Goal: Task Accomplishment & Management: Use online tool/utility

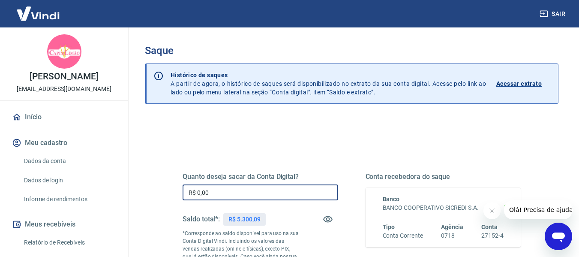
click at [255, 187] on input "R$ 0,00" at bounding box center [261, 192] width 156 height 16
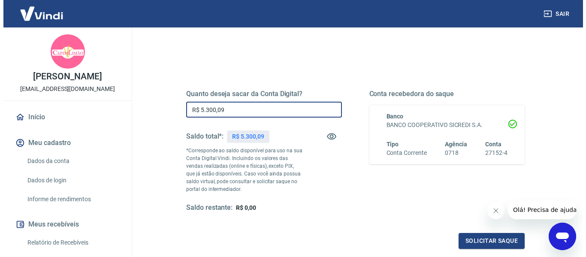
scroll to position [86, 0]
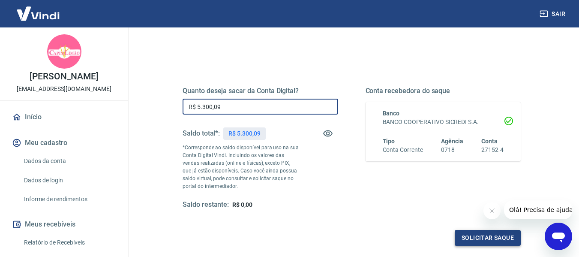
type input "R$ 5.300,09"
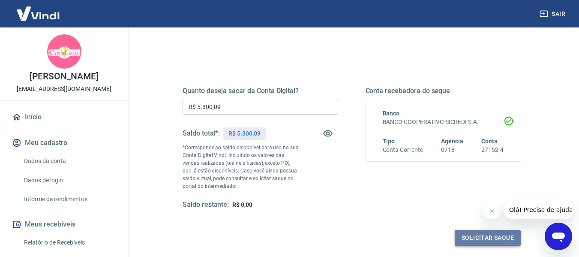
click at [474, 241] on button "Solicitar saque" at bounding box center [488, 238] width 66 height 16
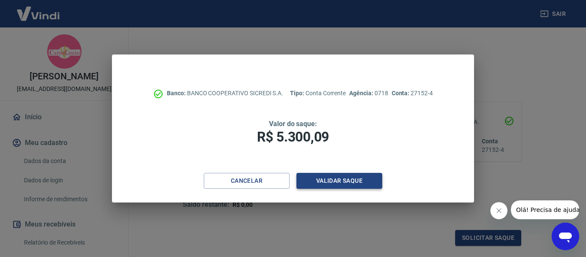
click at [340, 175] on button "Validar saque" at bounding box center [339, 181] width 86 height 16
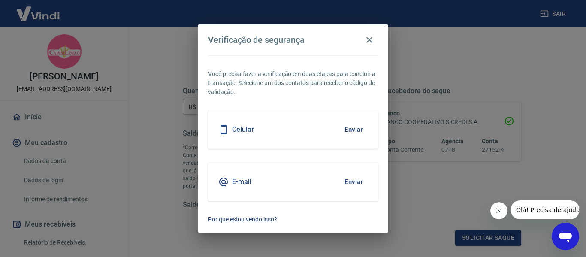
click at [353, 129] on button "Enviar" at bounding box center [354, 129] width 28 height 18
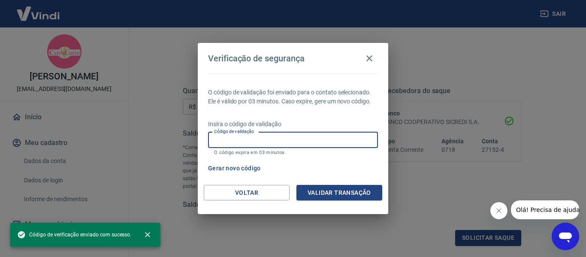
click at [261, 138] on input "Código de validação" at bounding box center [293, 140] width 170 height 16
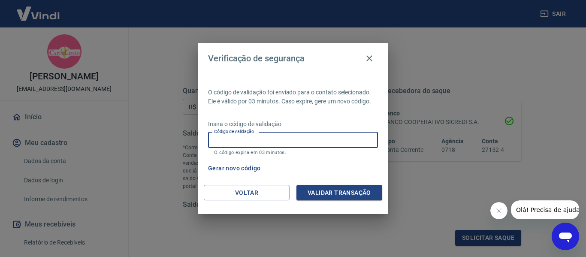
click at [219, 167] on button "Gerar novo código" at bounding box center [235, 168] width 60 height 16
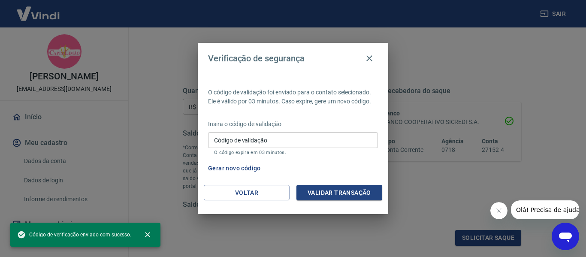
click at [230, 137] on input "Código de validação" at bounding box center [293, 140] width 170 height 16
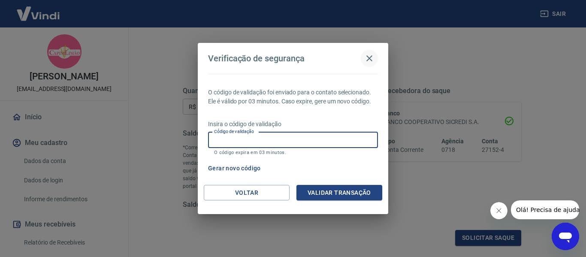
click at [370, 58] on icon "button" at bounding box center [369, 58] width 10 height 10
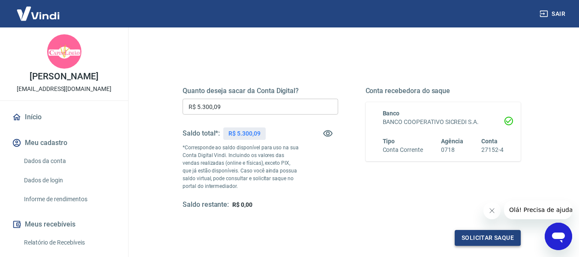
click at [483, 239] on button "Solicitar saque" at bounding box center [488, 238] width 66 height 16
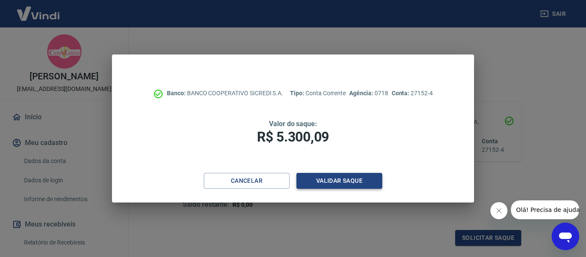
click at [332, 183] on button "Validar saque" at bounding box center [339, 181] width 86 height 16
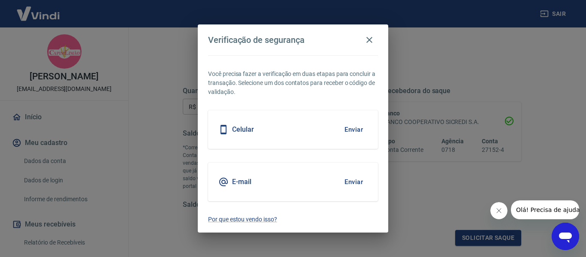
click at [354, 181] on button "Enviar" at bounding box center [354, 182] width 28 height 18
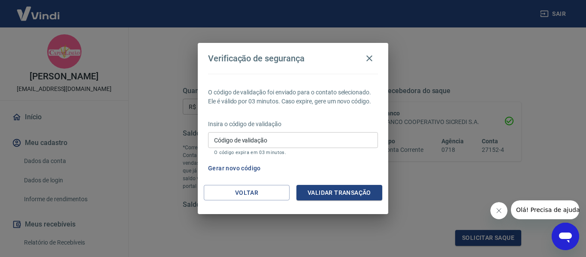
click at [249, 137] on input "Código de validação" at bounding box center [293, 140] width 170 height 16
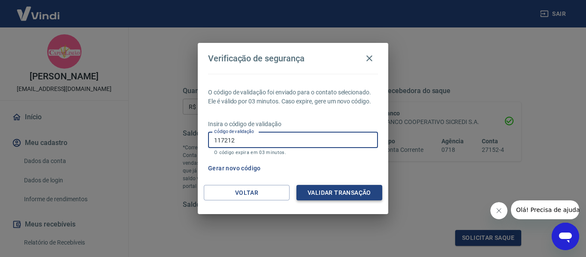
type input "117212"
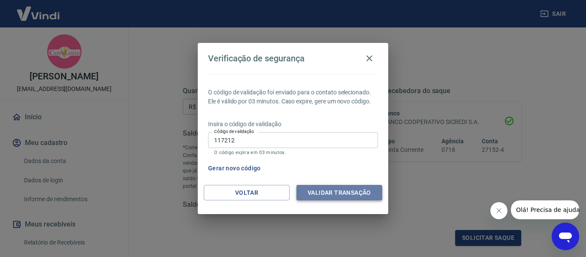
click at [335, 191] on button "Validar transação" at bounding box center [339, 193] width 86 height 16
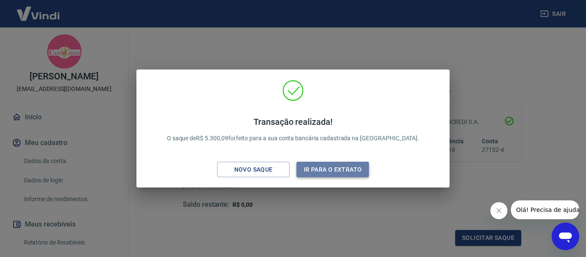
click at [328, 174] on button "Ir para o extrato" at bounding box center [332, 170] width 72 height 16
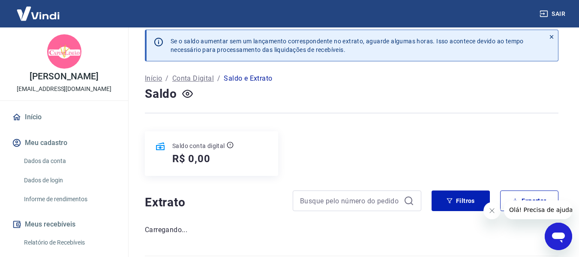
scroll to position [33, 0]
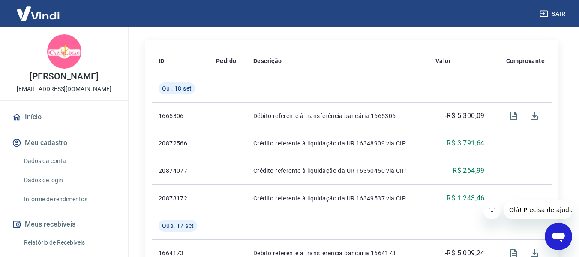
scroll to position [205, 0]
